Goal: Information Seeking & Learning: Find specific fact

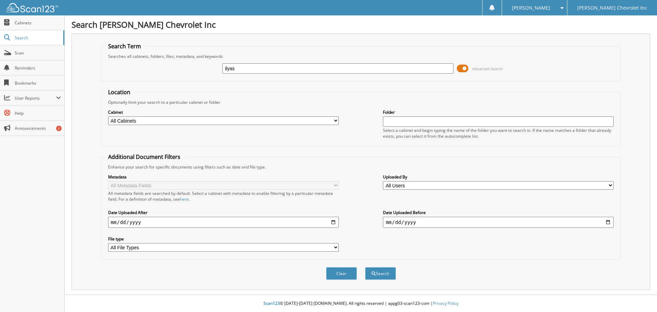
type input "ilyas"
click at [461, 69] on span at bounding box center [463, 68] width 12 height 10
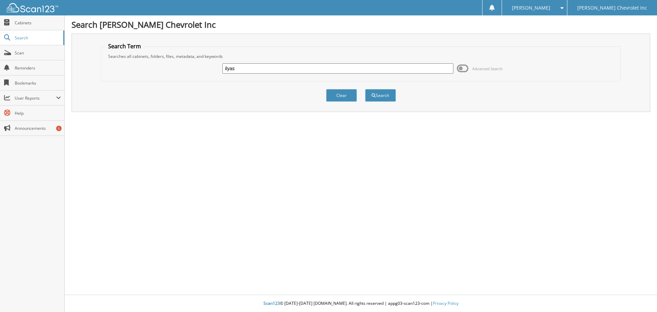
click at [461, 69] on span at bounding box center [463, 68] width 12 height 10
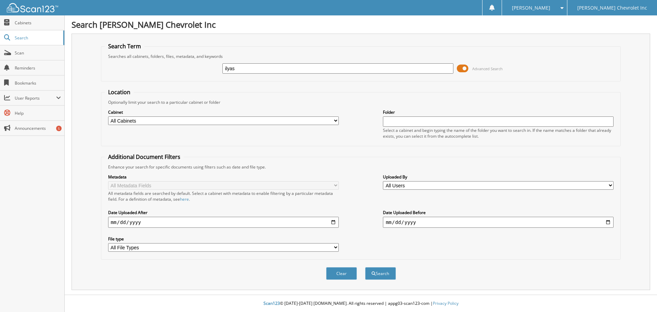
click at [336, 120] on select "All Cabinets ACCOUNTS PAYABLE AUDIT AUTOMATE SERVICE RO CAR DEALS CDK SERVICE R…" at bounding box center [223, 120] width 231 height 9
select select "19507"
click at [108, 116] on select "All Cabinets ACCOUNTS PAYABLE AUDIT AUTOMATE SERVICE RO CAR DEALS CDK SERVICE R…" at bounding box center [223, 120] width 231 height 9
click at [377, 275] on button "Search" at bounding box center [380, 273] width 31 height 13
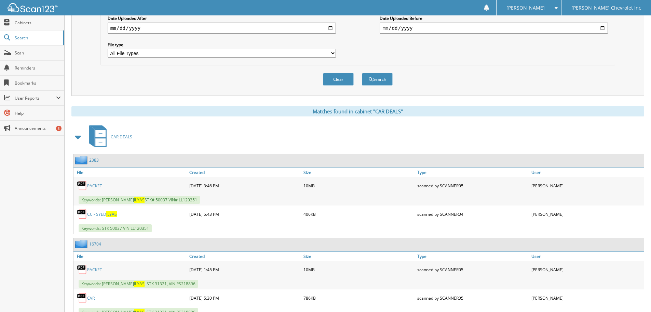
scroll to position [205, 0]
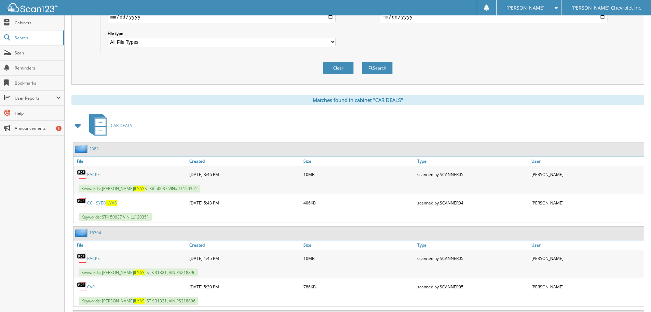
click at [90, 256] on link "PACKET" at bounding box center [94, 258] width 15 height 6
